Goal: Information Seeking & Learning: Understand process/instructions

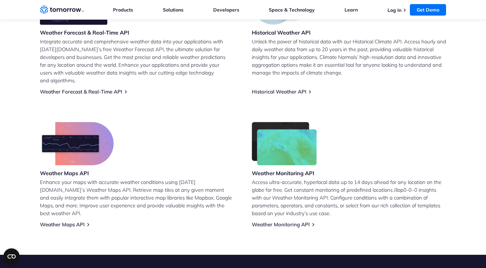
scroll to position [339, 0]
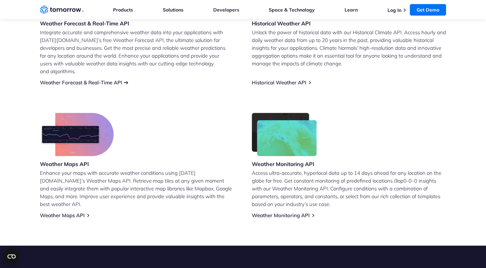
click at [109, 79] on link "Weather Forecast & Real-Time API" at bounding box center [81, 82] width 82 height 6
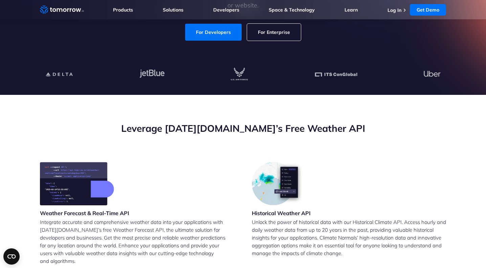
scroll to position [203, 0]
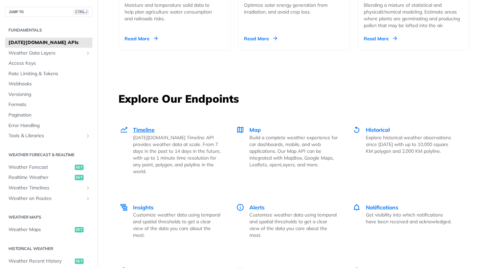
scroll to position [879, 0]
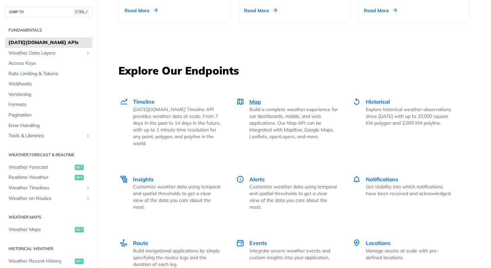
click at [249, 101] on span "Map" at bounding box center [255, 101] width 12 height 7
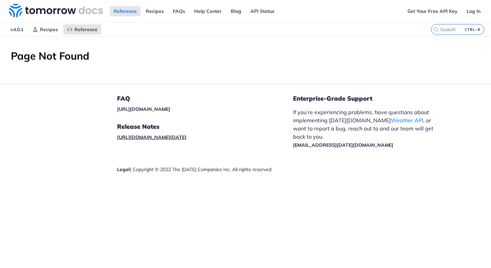
click at [186, 137] on link "[URL][DOMAIN_NAME][DATE]" at bounding box center [151, 137] width 69 height 6
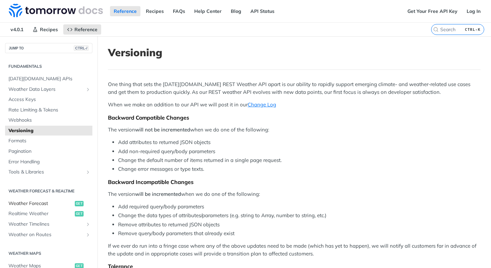
click at [28, 203] on span "Weather Forecast" at bounding box center [40, 203] width 65 height 7
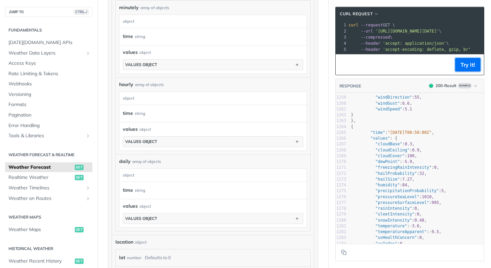
click at [468, 71] on button "Try It!" at bounding box center [467, 65] width 25 height 14
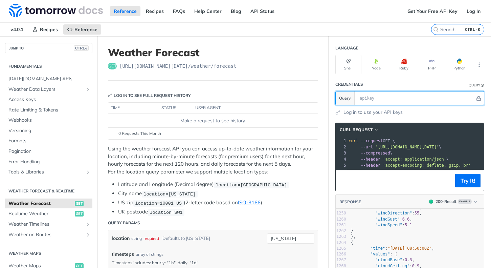
click at [379, 94] on input "text" at bounding box center [415, 98] width 119 height 14
click at [350, 112] on link "Log in to use your API keys" at bounding box center [372, 112] width 59 height 7
